Goal: Entertainment & Leisure: Consume media (video, audio)

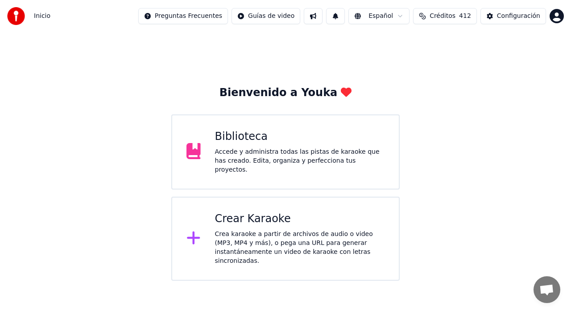
click at [255, 241] on div "Crea karaoke a partir de archivos de audio o video (MP3, MP4 y más), o pega una…" at bounding box center [300, 247] width 170 height 36
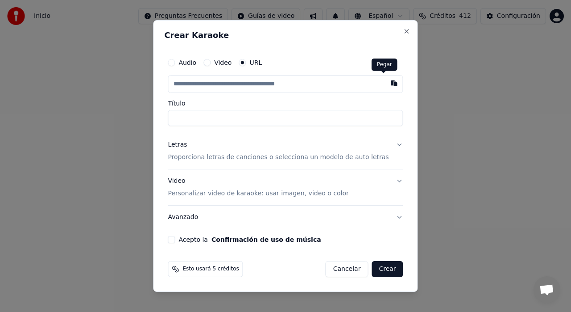
click at [386, 84] on button "button" at bounding box center [395, 83] width 18 height 16
type input "**********"
click at [353, 157] on p "Proporciona letras de canciones o selecciona un modelo de auto letras" at bounding box center [278, 157] width 221 height 9
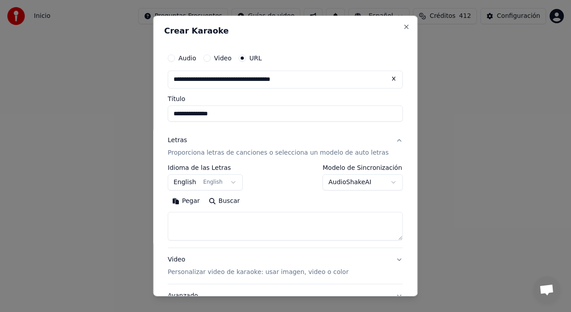
click at [191, 180] on button "English English" at bounding box center [205, 182] width 75 height 16
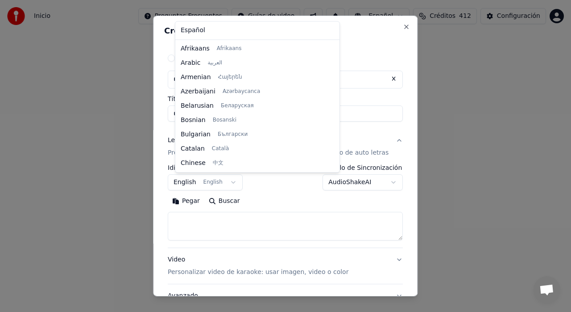
scroll to position [71, 0]
select select "**"
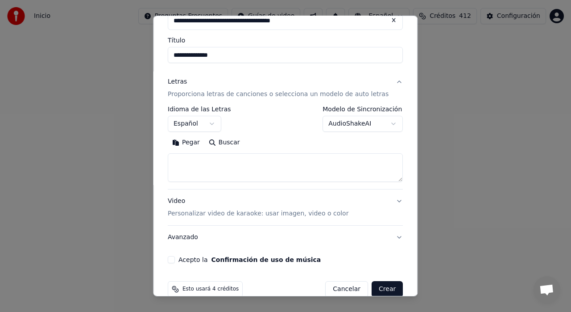
scroll to position [73, 0]
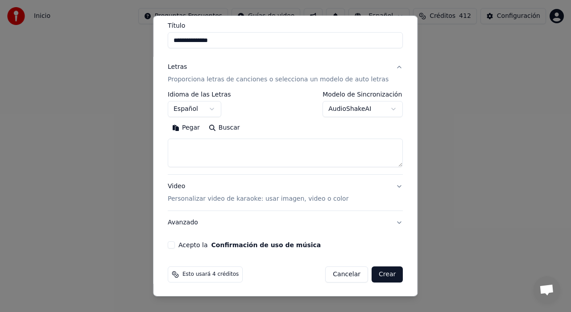
click at [205, 200] on p "Personalizar video de karaoke: usar imagen, video o color" at bounding box center [258, 198] width 181 height 9
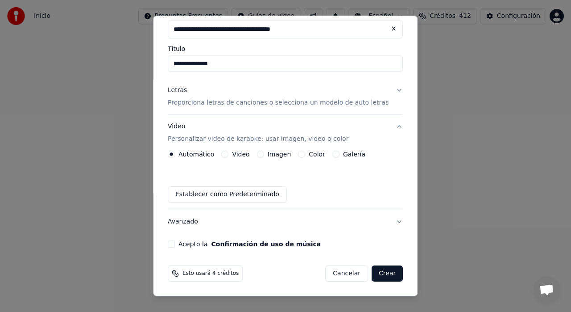
scroll to position [49, 0]
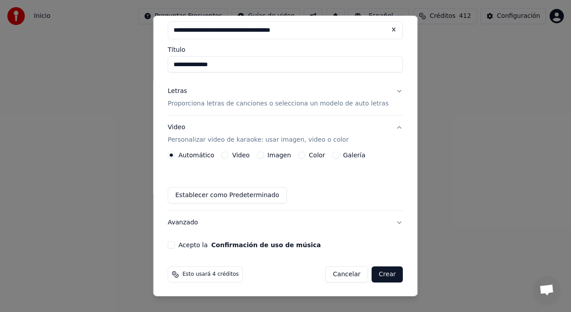
click at [353, 150] on button "Video Personalizar video de karaoke: usar imagen, video o color" at bounding box center [285, 134] width 235 height 36
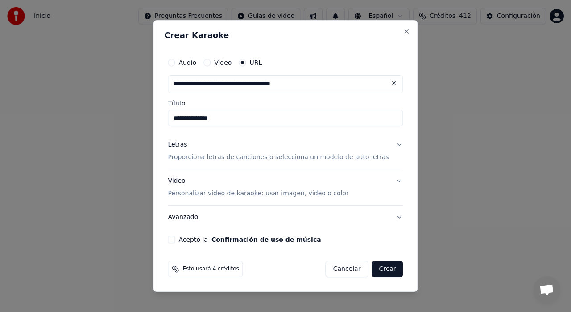
click at [326, 161] on p "Proporciona letras de canciones o selecciona un modelo de auto letras" at bounding box center [278, 157] width 221 height 9
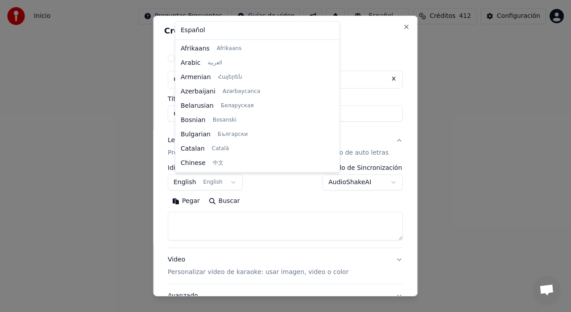
click at [196, 183] on body "**********" at bounding box center [285, 140] width 571 height 280
select select "**"
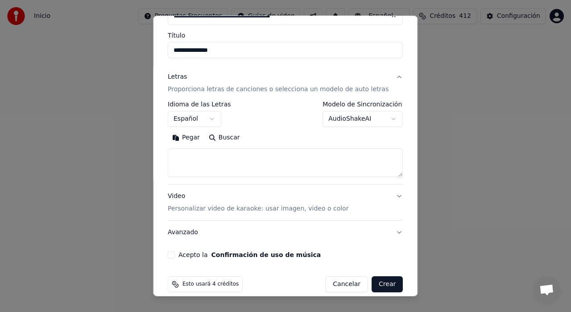
scroll to position [73, 0]
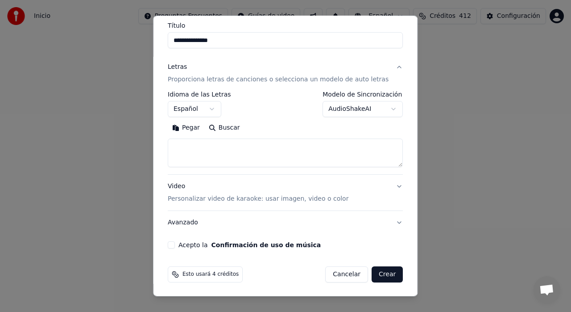
click at [309, 199] on p "Personalizar video de karaoke: usar imagen, video o color" at bounding box center [258, 198] width 181 height 9
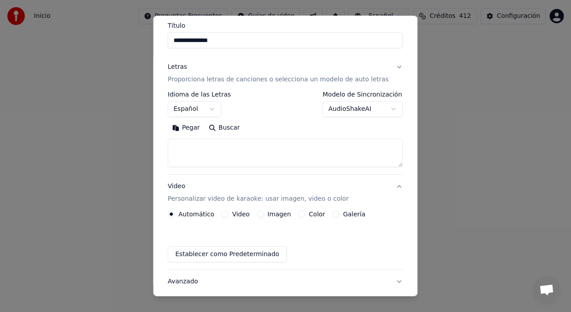
scroll to position [49, 0]
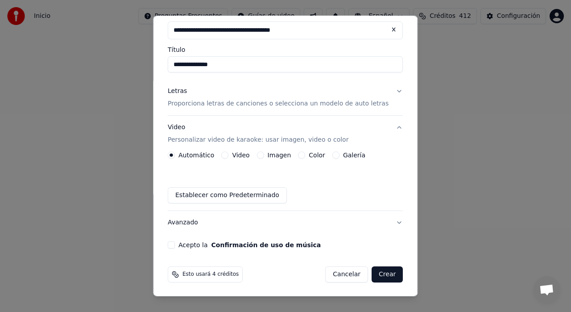
click at [351, 152] on label "Galería" at bounding box center [354, 155] width 22 height 6
click at [340, 152] on button "Galería" at bounding box center [336, 154] width 7 height 7
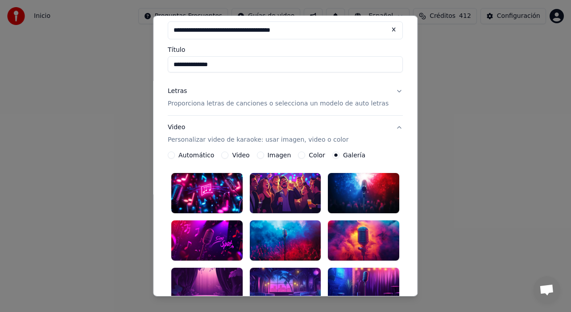
scroll to position [94, 0]
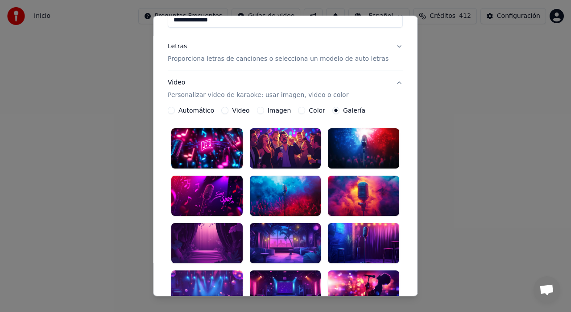
click at [226, 233] on div at bounding box center [206, 243] width 71 height 40
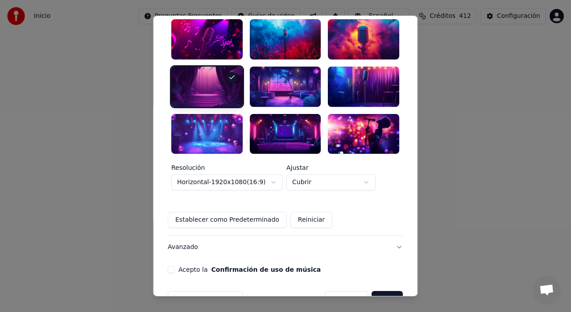
scroll to position [258, 0]
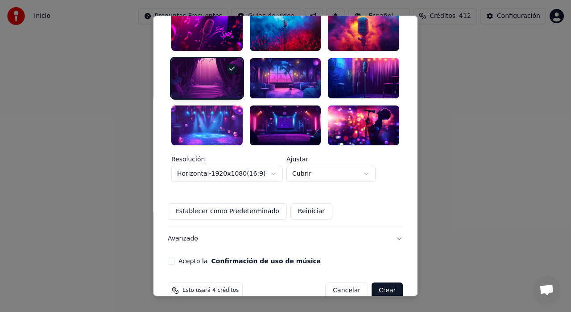
click at [175, 257] on button "Acepto la Confirmación de uso de música" at bounding box center [171, 260] width 7 height 7
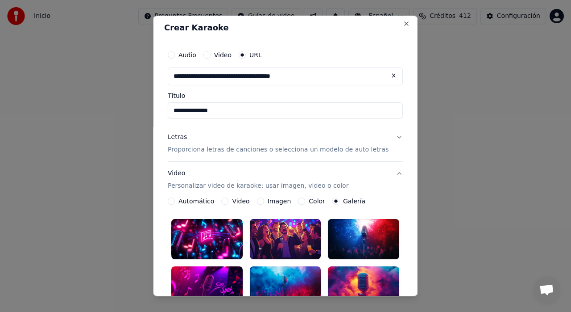
scroll to position [0, 0]
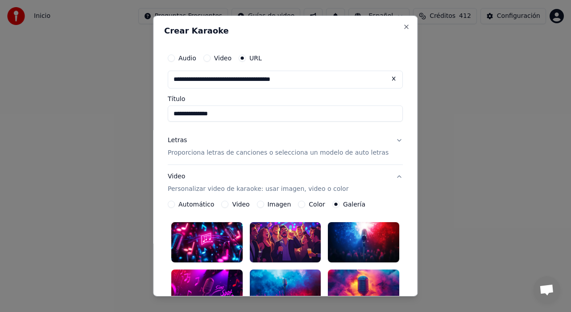
click at [320, 149] on p "Proporciona letras de canciones o selecciona un modelo de auto letras" at bounding box center [278, 152] width 221 height 9
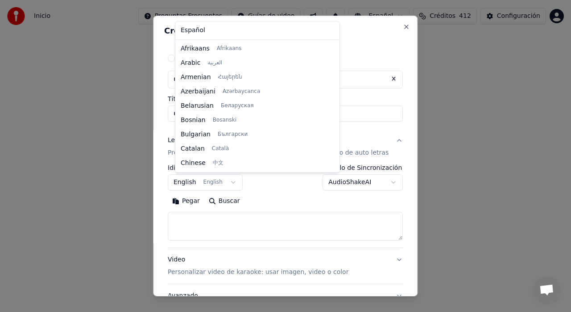
click at [190, 183] on body "**********" at bounding box center [285, 140] width 571 height 280
select select "**"
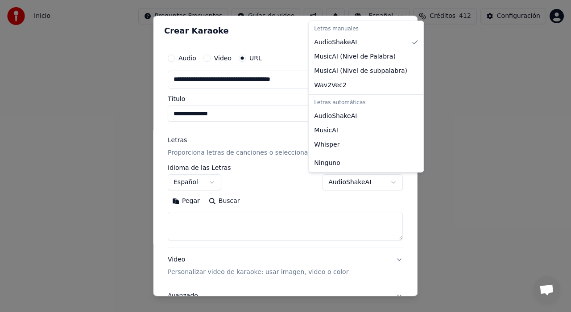
click at [332, 183] on body "**********" at bounding box center [285, 140] width 571 height 280
select select "**********"
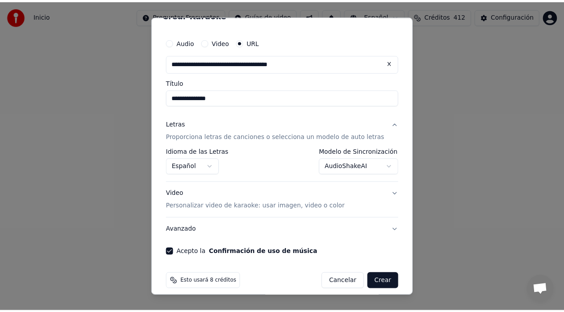
scroll to position [23, 0]
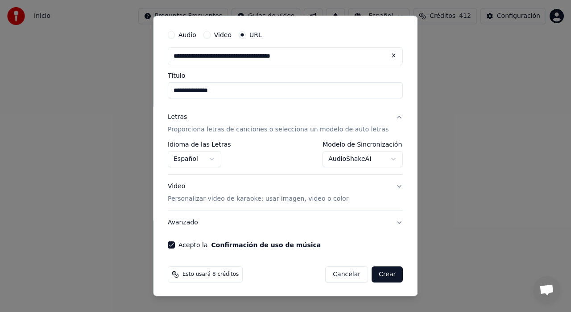
click at [372, 270] on button "Crear" at bounding box center [387, 274] width 31 height 16
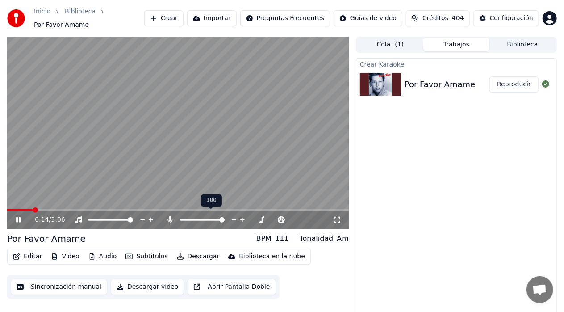
click at [224, 219] on span at bounding box center [202, 220] width 45 height 2
click at [27, 209] on span at bounding box center [17, 210] width 20 height 2
click at [133, 222] on span at bounding box center [130, 219] width 5 height 5
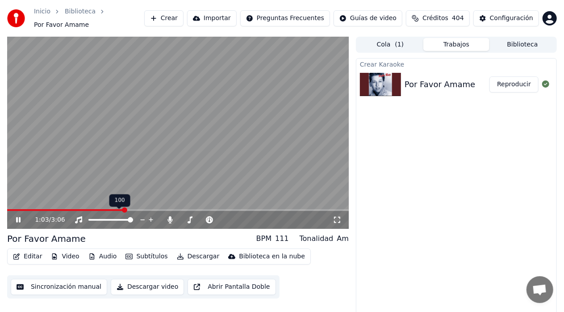
drag, startPoint x: 125, startPoint y: 213, endPoint x: 119, endPoint y: 213, distance: 5.8
click at [119, 215] on div at bounding box center [119, 219] width 72 height 9
click at [117, 215] on div at bounding box center [119, 219] width 72 height 9
click at [116, 217] on span at bounding box center [115, 219] width 5 height 5
click at [27, 203] on video at bounding box center [177, 133] width 341 height 192
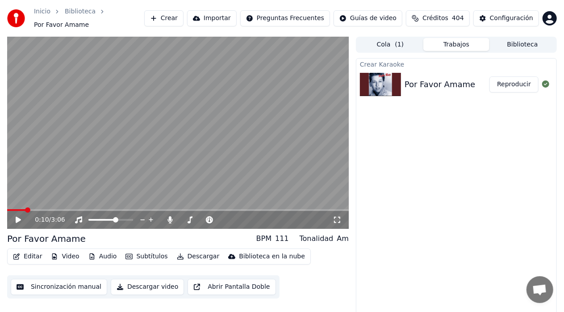
click at [25, 209] on span at bounding box center [16, 210] width 18 height 2
click at [19, 216] on icon at bounding box center [18, 219] width 5 height 6
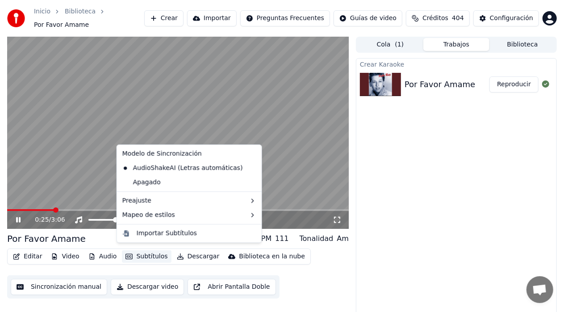
click at [150, 253] on button "Subtítulos" at bounding box center [146, 256] width 49 height 12
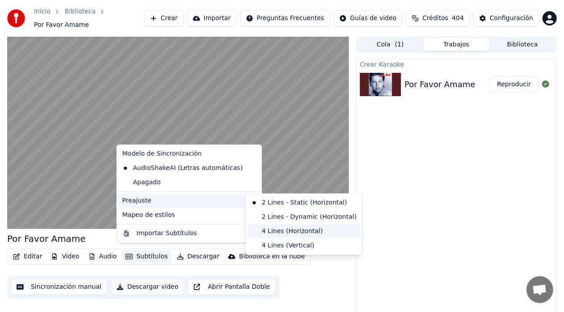
click at [266, 230] on div "4 Lines (Horizontal)" at bounding box center [303, 231] width 112 height 14
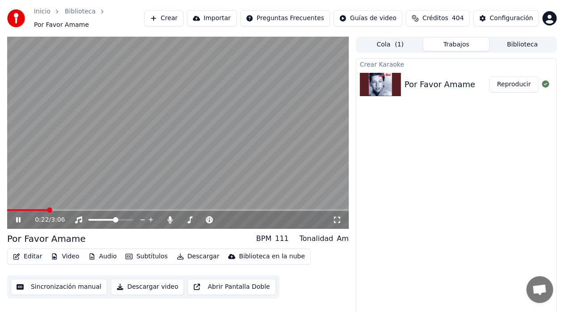
click at [47, 209] on span at bounding box center [27, 210] width 40 height 2
click at [45, 209] on span at bounding box center [28, 210] width 42 height 2
click at [35, 209] on span at bounding box center [26, 210] width 39 height 2
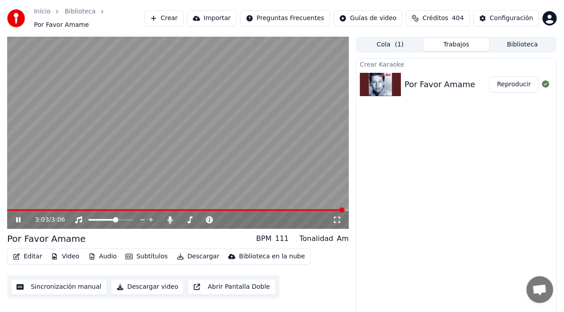
click at [21, 203] on video at bounding box center [177, 133] width 341 height 192
click at [30, 204] on video at bounding box center [177, 133] width 341 height 192
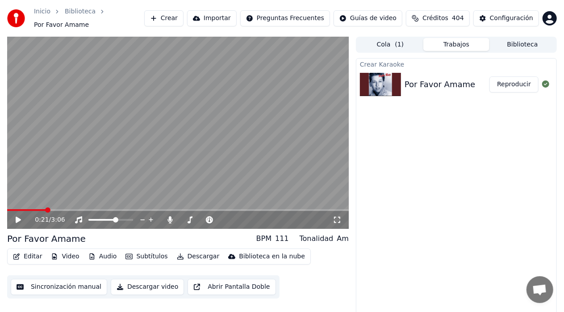
click at [45, 209] on span at bounding box center [26, 210] width 38 height 2
click at [21, 216] on icon at bounding box center [24, 219] width 21 height 7
click at [63, 209] on span at bounding box center [54, 210] width 94 height 2
click at [66, 209] on span at bounding box center [49, 210] width 85 height 2
click at [51, 209] on span at bounding box center [29, 210] width 44 height 2
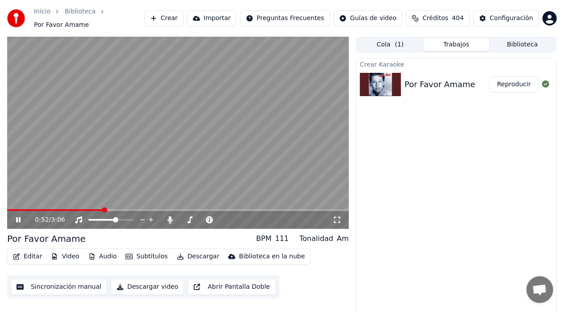
click at [20, 217] on icon at bounding box center [18, 219] width 4 height 5
click at [21, 216] on icon at bounding box center [24, 219] width 21 height 7
click at [131, 209] on span at bounding box center [177, 210] width 341 height 2
click at [149, 209] on span at bounding box center [177, 210] width 341 height 2
click at [166, 211] on div "1:17 / 3:06" at bounding box center [177, 220] width 341 height 18
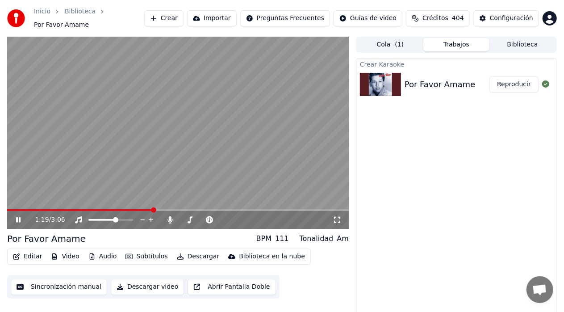
click at [162, 211] on div "1:19 / 3:06" at bounding box center [177, 220] width 341 height 18
click at [163, 209] on span at bounding box center [177, 210] width 341 height 2
click at [176, 211] on div "1:27 / 3:06" at bounding box center [177, 220] width 341 height 18
click at [181, 209] on span at bounding box center [177, 210] width 341 height 2
click at [194, 209] on span at bounding box center [177, 210] width 341 height 2
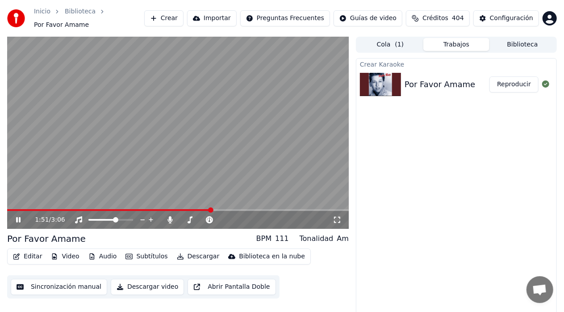
click at [49, 209] on span at bounding box center [109, 210] width 204 height 2
click at [55, 209] on span at bounding box center [34, 210] width 55 height 2
click at [47, 209] on span at bounding box center [27, 210] width 40 height 2
click at [40, 209] on span at bounding box center [28, 210] width 42 height 2
click at [20, 217] on icon at bounding box center [18, 219] width 4 height 5
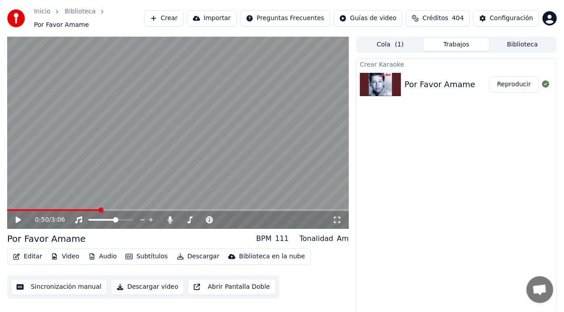
click at [32, 284] on button "Sincronización manual" at bounding box center [59, 287] width 96 height 16
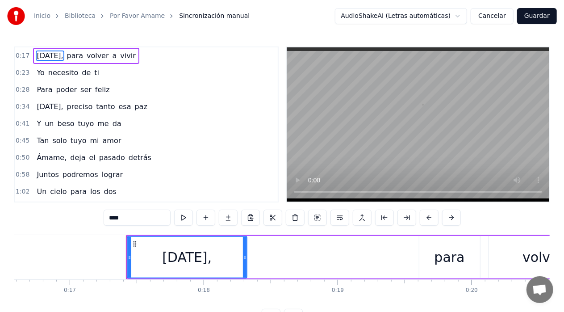
scroll to position [0, 2288]
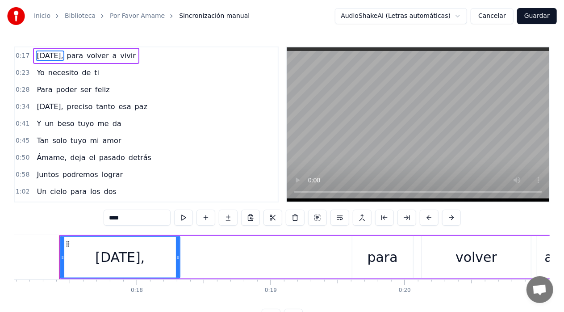
click at [39, 121] on div "Y un beso tuyo me da" at bounding box center [78, 124] width 91 height 16
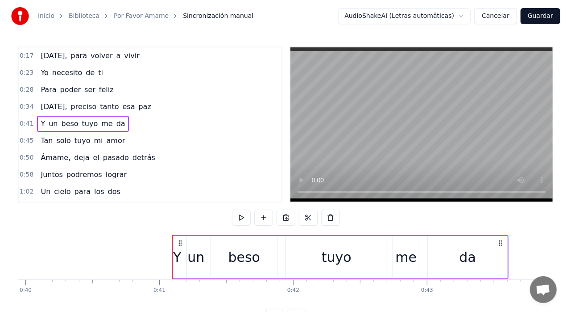
scroll to position [0, 5458]
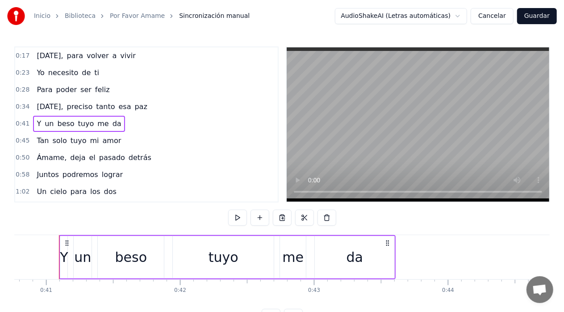
click at [64, 257] on div "Y" at bounding box center [64, 257] width 8 height 20
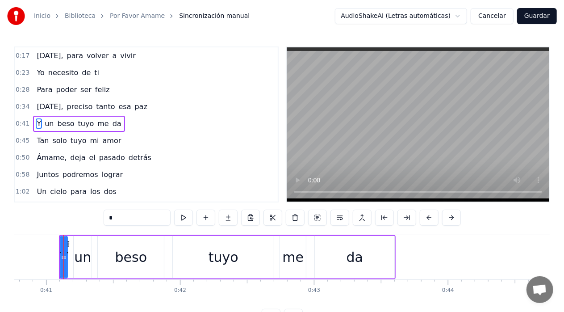
click at [64, 257] on icon at bounding box center [65, 257] width 4 height 7
click at [36, 121] on span "Y" at bounding box center [39, 123] width 6 height 10
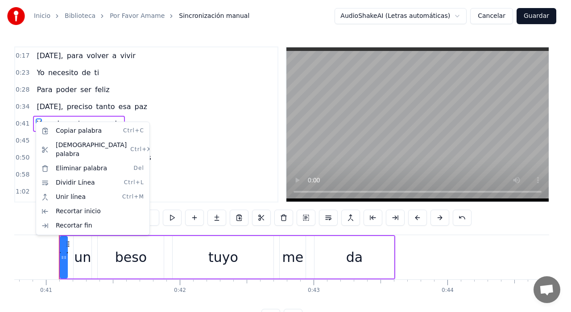
click at [34, 121] on html "Inicio Biblioteca Por Favor Amame Sincronización manual AudioShakeAI (Letras au…" at bounding box center [285, 169] width 571 height 339
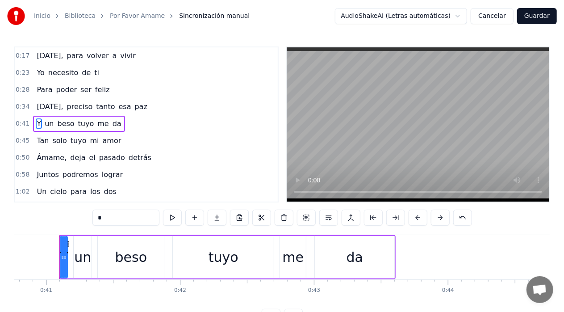
click at [36, 125] on span "Y" at bounding box center [39, 123] width 6 height 10
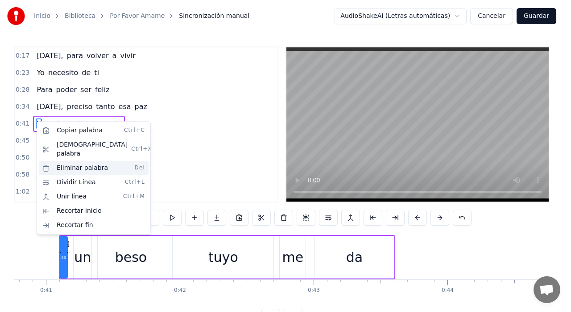
click at [66, 161] on div "Eliminar palabra Del" at bounding box center [94, 168] width 110 height 14
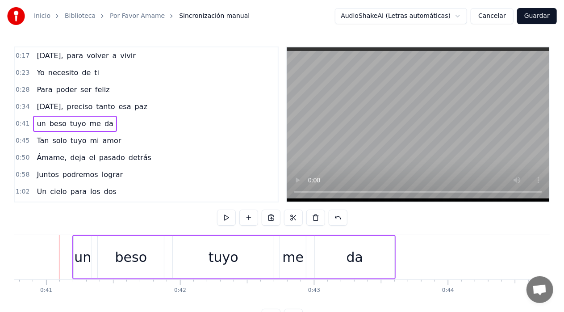
click at [36, 122] on span "un" at bounding box center [41, 123] width 11 height 10
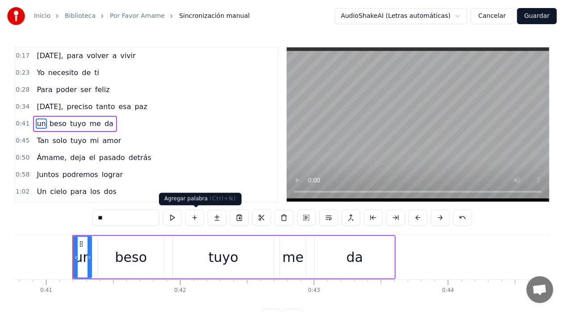
click at [197, 216] on button at bounding box center [194, 217] width 19 height 16
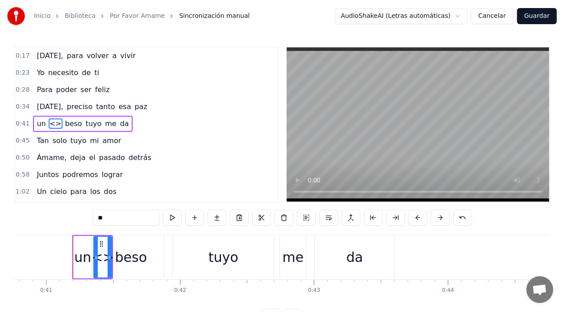
drag, startPoint x: 52, startPoint y: 123, endPoint x: 38, endPoint y: 122, distance: 13.4
click at [38, 122] on div "un <> beso tuyo me da" at bounding box center [82, 124] width 99 height 16
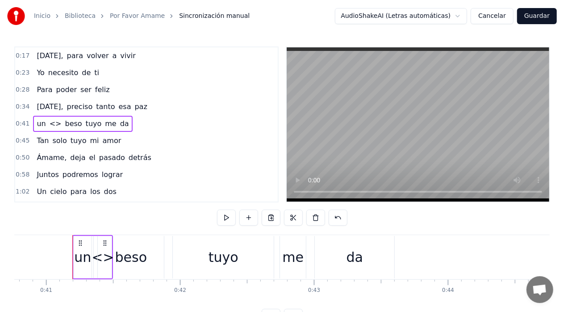
click at [41, 121] on span "un" at bounding box center [41, 123] width 11 height 10
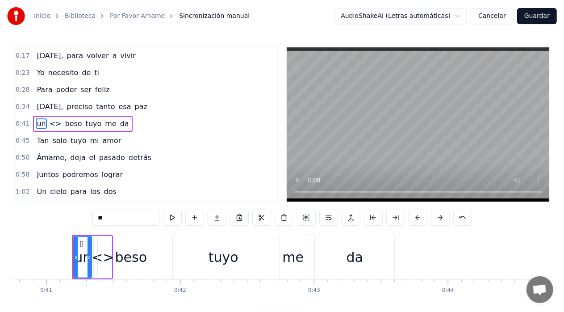
click at [41, 121] on span "un" at bounding box center [41, 123] width 11 height 10
click at [37, 123] on span "un" at bounding box center [41, 123] width 11 height 10
click at [51, 125] on span "<>" at bounding box center [56, 123] width 14 height 10
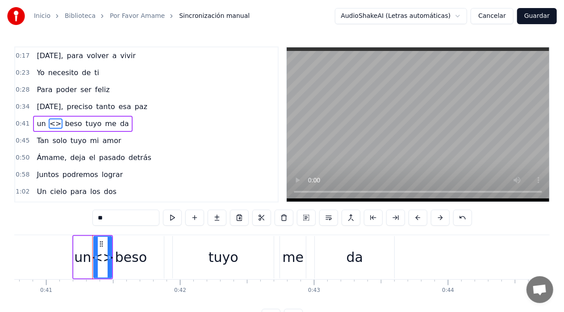
click at [51, 125] on span "<>" at bounding box center [56, 123] width 14 height 10
click at [108, 265] on div at bounding box center [110, 257] width 4 height 41
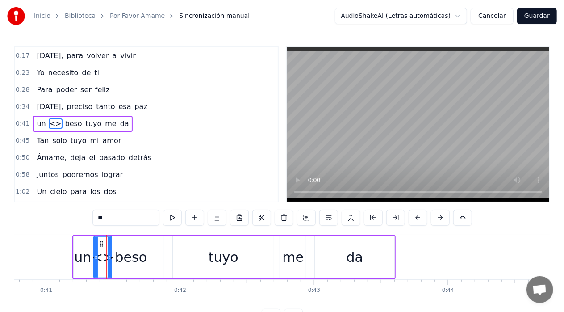
click at [108, 262] on div at bounding box center [110, 257] width 4 height 41
type input "****"
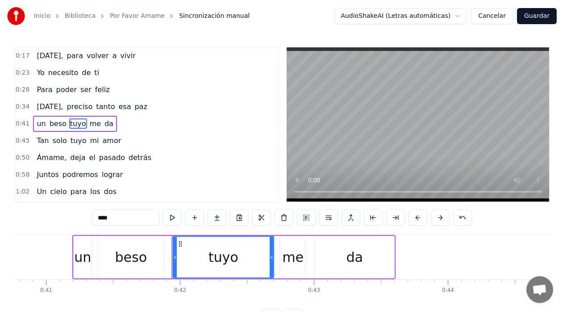
click at [502, 16] on button "Cancelar" at bounding box center [491, 16] width 43 height 16
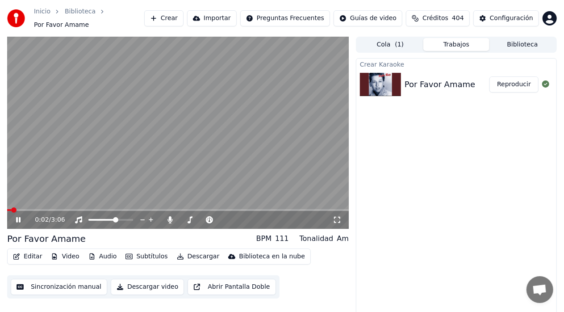
click at [27, 253] on button "Editar" at bounding box center [27, 256] width 36 height 12
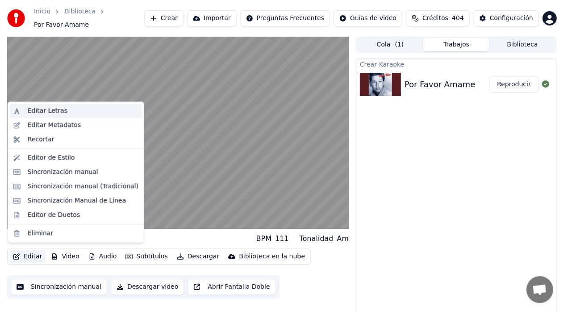
click at [47, 109] on div "Editar Letras" at bounding box center [48, 110] width 40 height 9
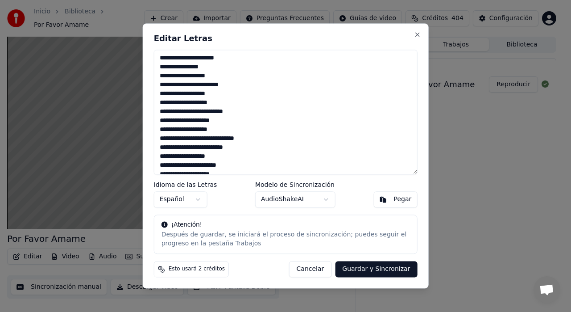
click at [162, 96] on textarea "**********" at bounding box center [286, 112] width 264 height 125
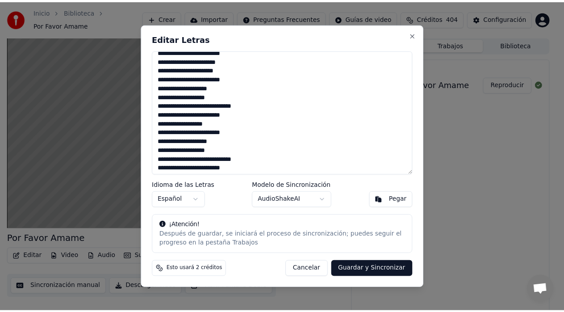
scroll to position [142, 0]
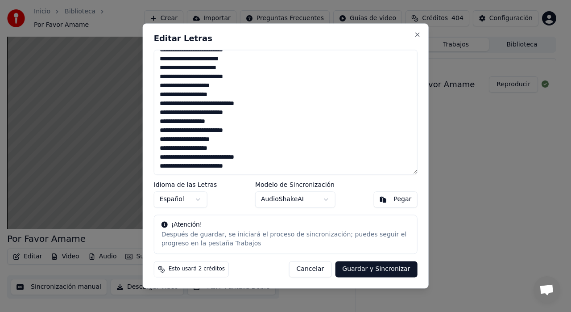
type textarea "**********"
click at [358, 265] on button "Guardar y Sincronizar" at bounding box center [376, 269] width 82 height 16
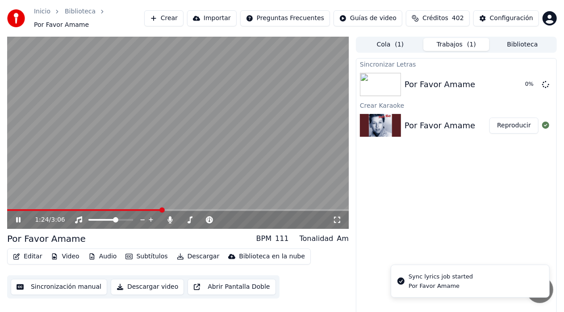
click at [18, 216] on icon at bounding box center [24, 219] width 21 height 7
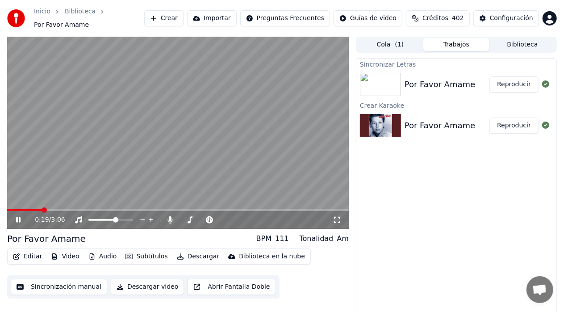
click at [42, 209] on span at bounding box center [24, 210] width 35 height 2
click at [62, 209] on span at bounding box center [55, 210] width 97 height 2
click at [20, 217] on icon at bounding box center [18, 219] width 4 height 5
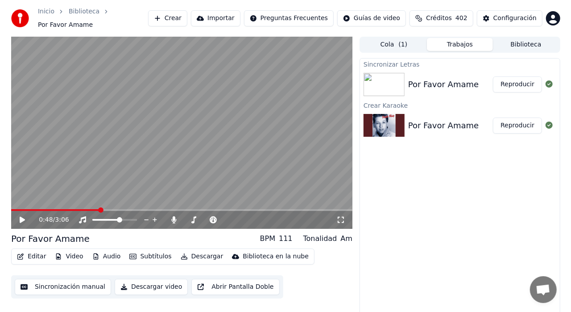
scroll to position [7, 0]
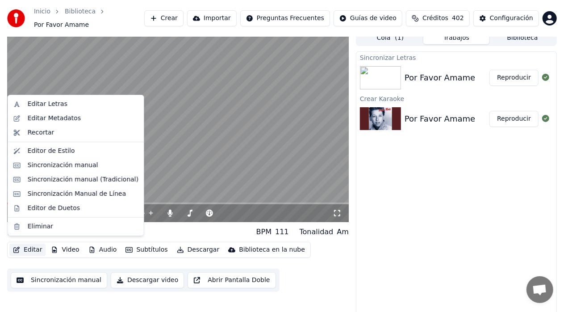
click at [35, 244] on button "Editar" at bounding box center [27, 249] width 36 height 12
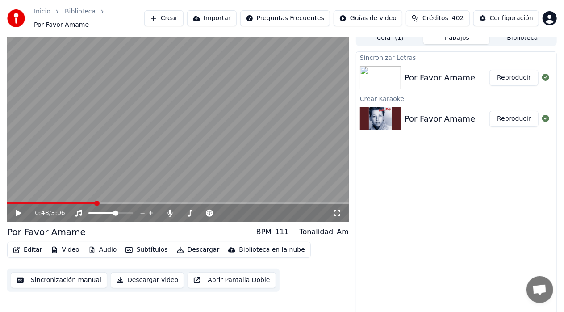
click at [124, 276] on button "Descargar video" at bounding box center [147, 280] width 73 height 16
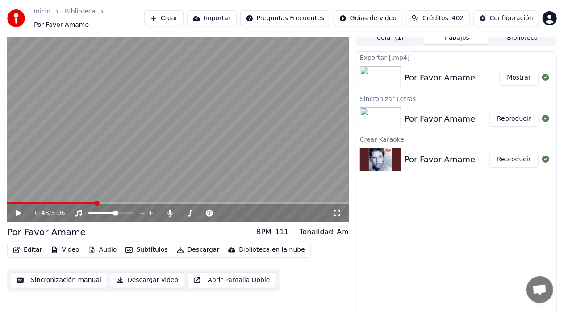
click at [520, 70] on button "Mostrar" at bounding box center [518, 78] width 39 height 16
click at [183, 18] on button "Crear" at bounding box center [163, 18] width 39 height 16
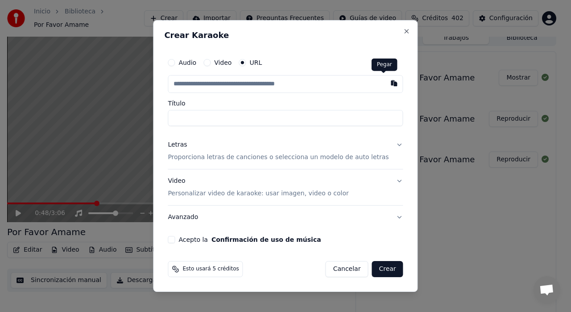
click at [386, 82] on button "button" at bounding box center [395, 83] width 18 height 16
type input "**********"
click at [387, 145] on button "Letras Proporciona letras de canciones o selecciona un modelo de auto letras" at bounding box center [285, 151] width 235 height 36
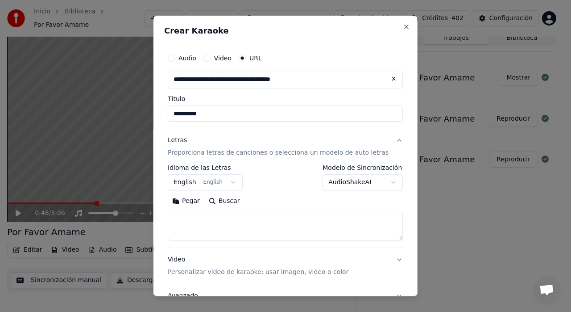
click at [211, 182] on body "**********" at bounding box center [282, 149] width 564 height 312
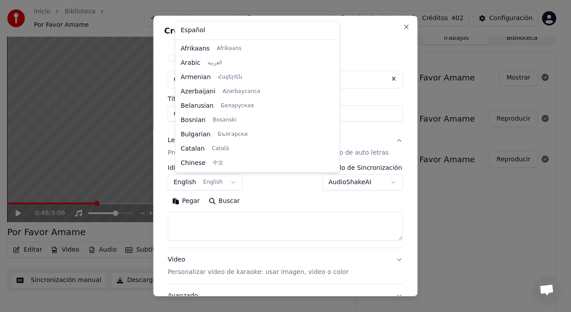
scroll to position [71, 0]
select select "**"
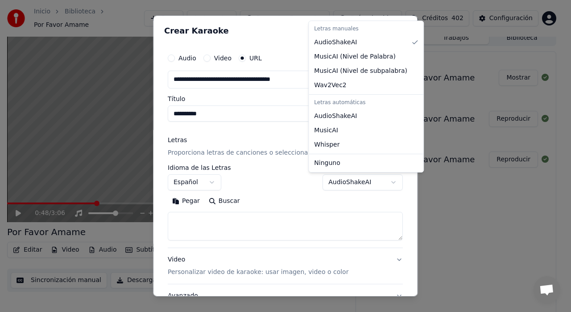
click at [361, 186] on body "**********" at bounding box center [282, 149] width 564 height 312
select select "**********"
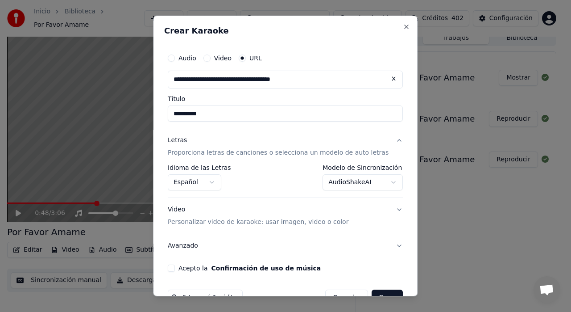
scroll to position [23, 0]
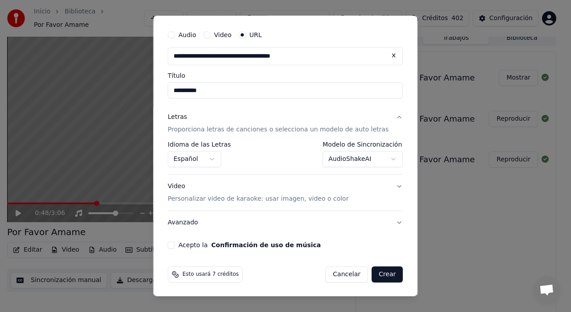
click at [321, 203] on p "Personalizar video de karaoke: usar imagen, video o color" at bounding box center [258, 198] width 181 height 9
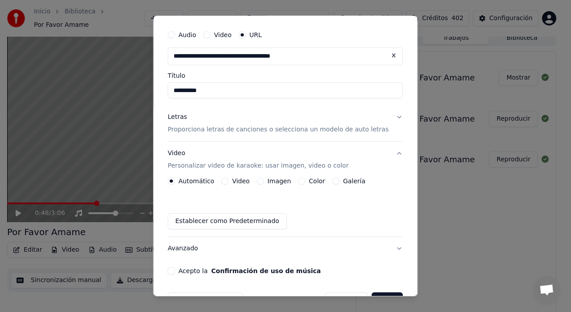
click at [351, 183] on label "Galería" at bounding box center [354, 181] width 22 height 6
click at [340, 183] on button "Galería" at bounding box center [336, 180] width 7 height 7
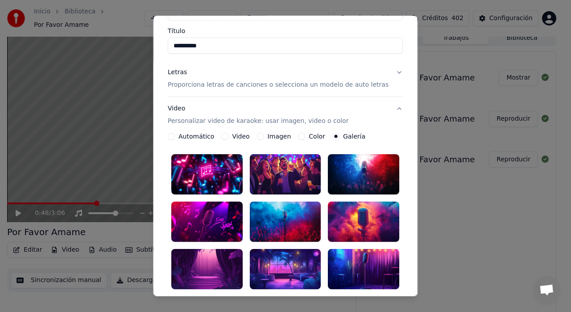
scroll to position [112, 0]
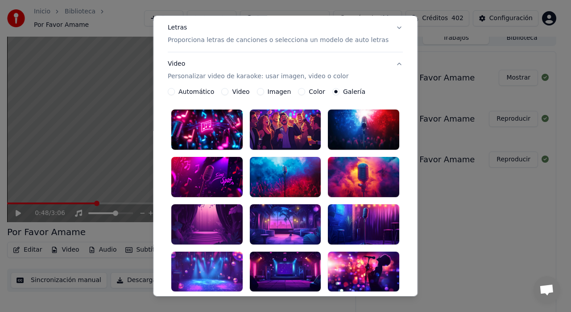
click at [274, 251] on div at bounding box center [285, 271] width 71 height 40
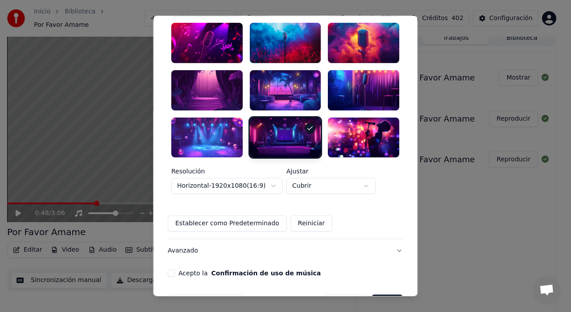
scroll to position [258, 0]
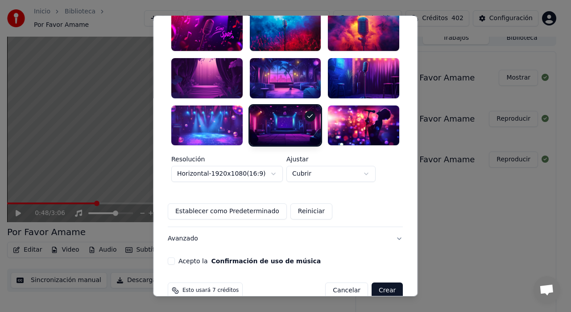
click at [175, 257] on button "Acepto la Confirmación de uso de música" at bounding box center [171, 260] width 7 height 7
click at [372, 282] on button "Crear" at bounding box center [387, 290] width 31 height 16
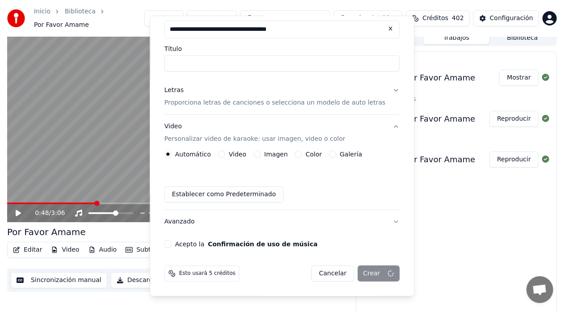
scroll to position [49, 0]
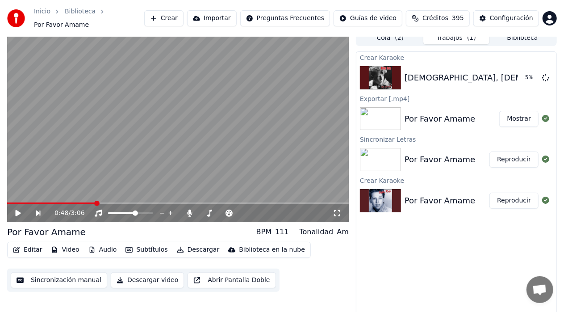
click at [412, 120] on div "Por Favor Amame Mostrar" at bounding box center [456, 119] width 200 height 30
click at [511, 115] on button "Mostrar" at bounding box center [518, 119] width 39 height 16
click at [457, 154] on div "Por Favor Amame" at bounding box center [439, 159] width 71 height 12
click at [502, 155] on button "Reproducir" at bounding box center [513, 159] width 49 height 16
click at [153, 211] on span at bounding box center [149, 212] width 5 height 5
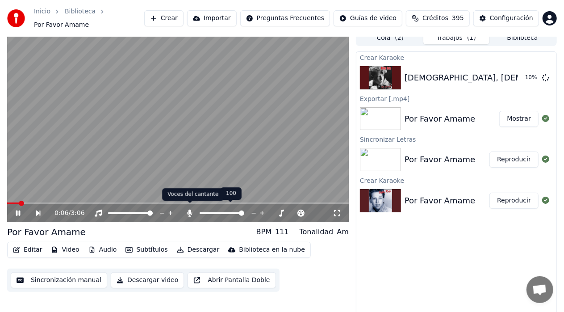
drag, startPoint x: 238, startPoint y: 210, endPoint x: 208, endPoint y: 208, distance: 30.4
click at [193, 209] on div at bounding box center [225, 212] width 81 height 9
click at [208, 212] on span at bounding box center [204, 213] width 8 height 2
click at [200, 210] on span at bounding box center [202, 212] width 5 height 5
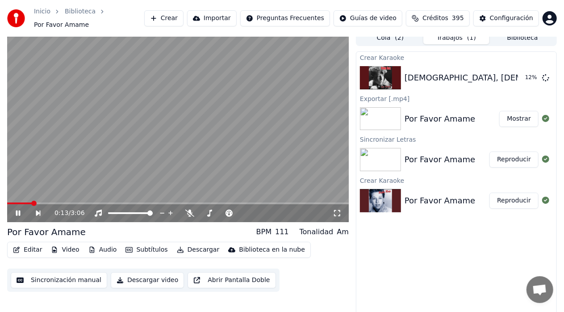
click at [14, 209] on div "0:13 / 3:06" at bounding box center [178, 212] width 334 height 9
click at [16, 210] on icon at bounding box center [18, 212] width 4 height 5
click at [19, 210] on icon at bounding box center [18, 213] width 5 height 6
click at [15, 209] on icon at bounding box center [24, 212] width 20 height 7
click at [115, 275] on button "Descargar video" at bounding box center [147, 280] width 73 height 16
